Goal: Information Seeking & Learning: Learn about a topic

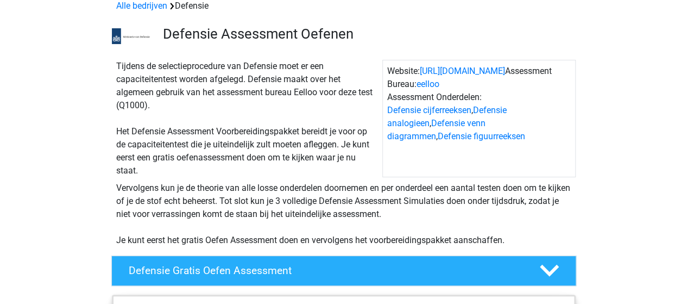
scroll to position [58, 0]
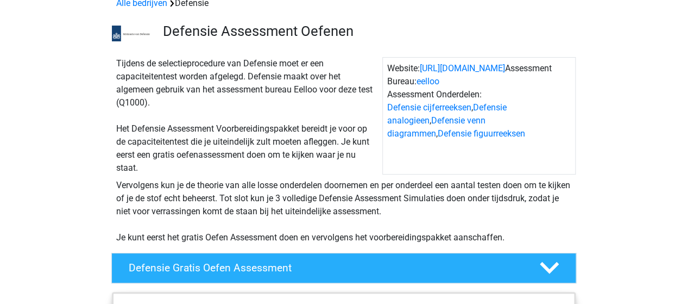
click at [430, 109] on link "Defensie cijferreeksen" at bounding box center [429, 107] width 84 height 10
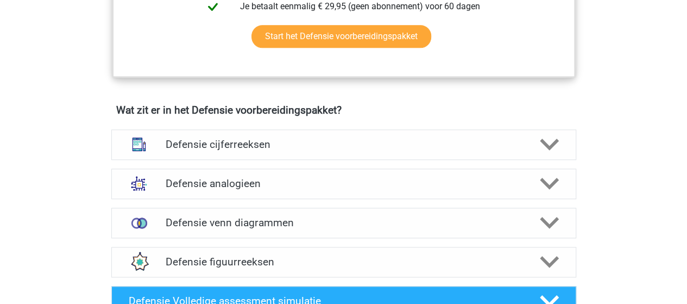
scroll to position [527, 0]
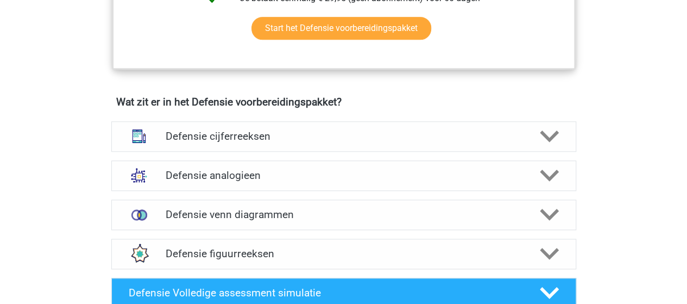
click at [330, 133] on h4 "Defensie cijferreeksen" at bounding box center [344, 136] width 356 height 12
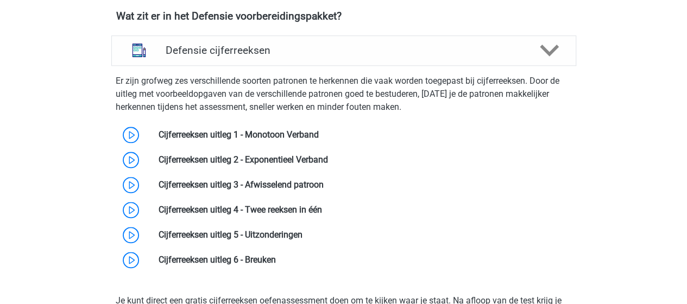
scroll to position [618, 0]
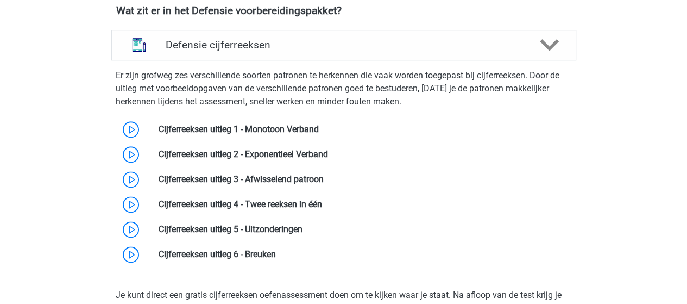
click at [319, 124] on link at bounding box center [319, 129] width 0 height 10
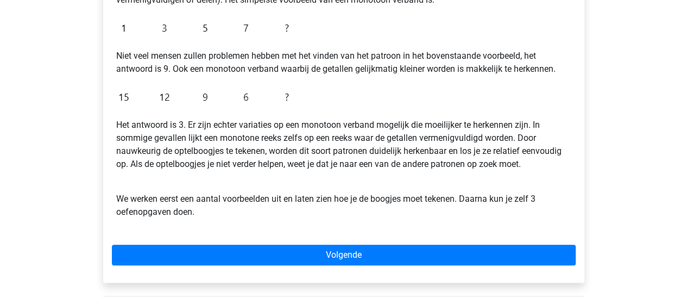
scroll to position [265, 0]
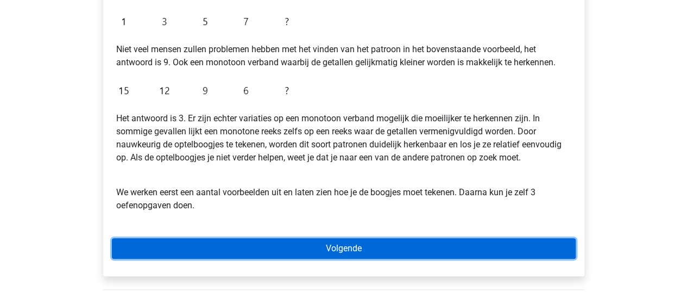
click at [343, 249] on link "Volgende" at bounding box center [344, 248] width 464 height 21
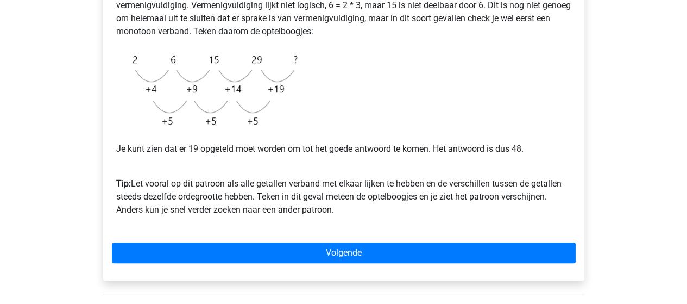
scroll to position [271, 0]
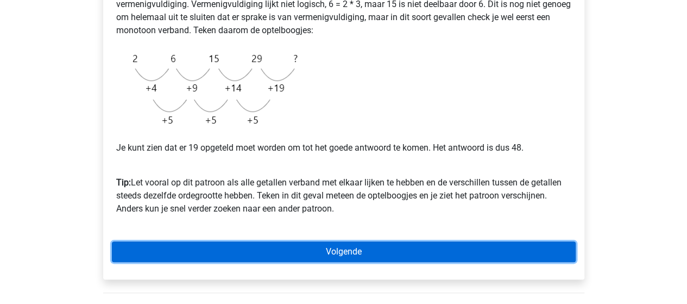
click at [346, 255] on link "Volgende" at bounding box center [344, 251] width 464 height 21
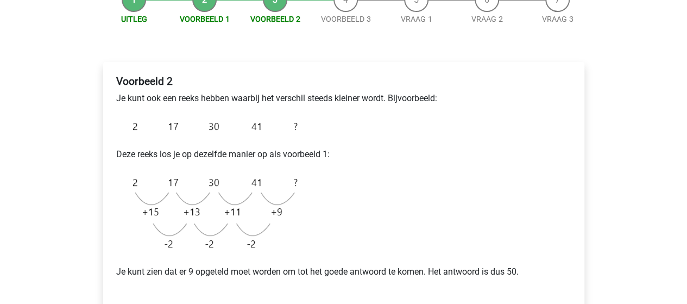
scroll to position [3, 0]
